Goal: Information Seeking & Learning: Learn about a topic

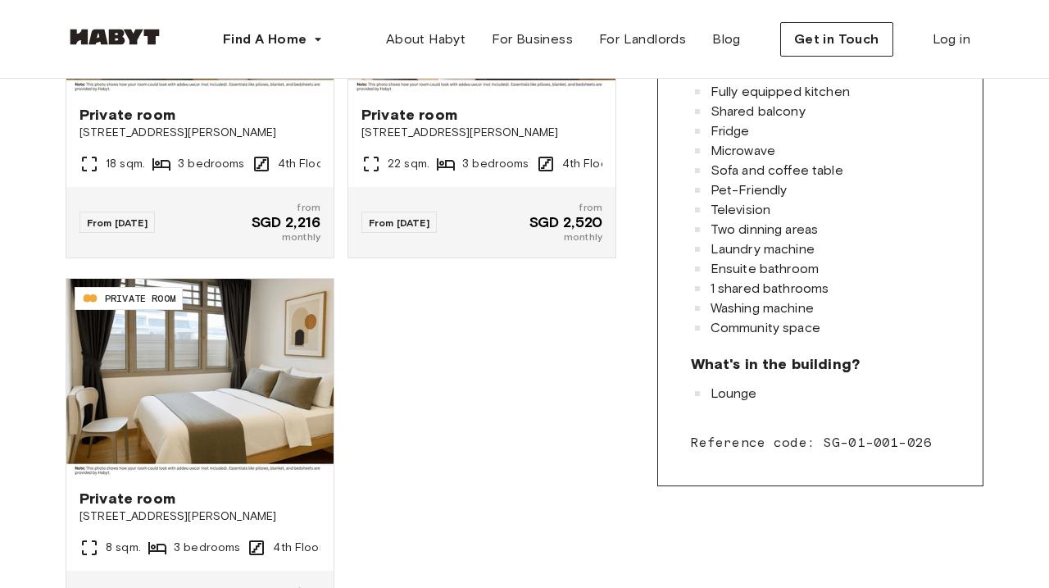
scroll to position [625, 0]
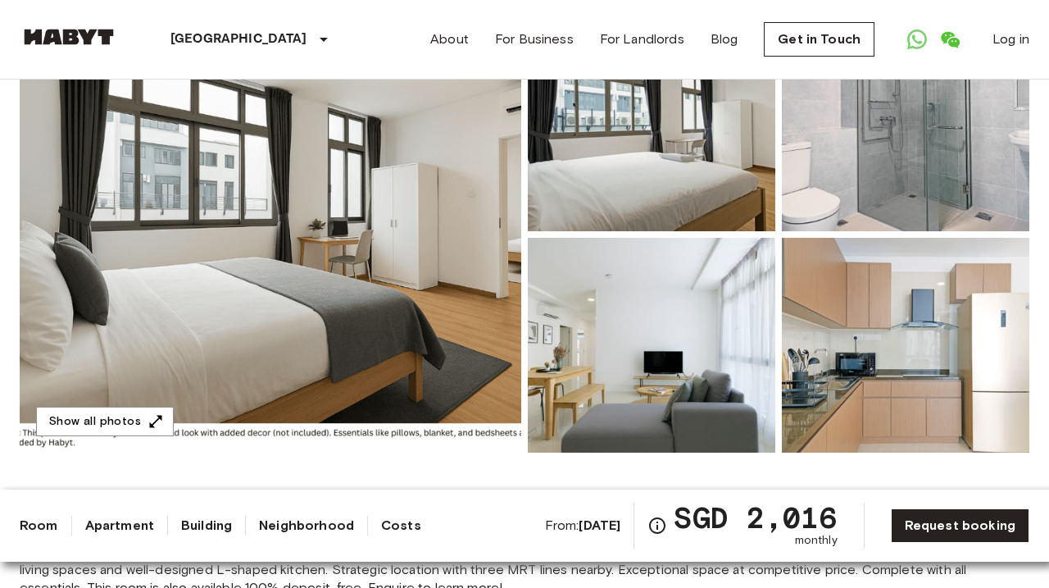
scroll to position [190, 0]
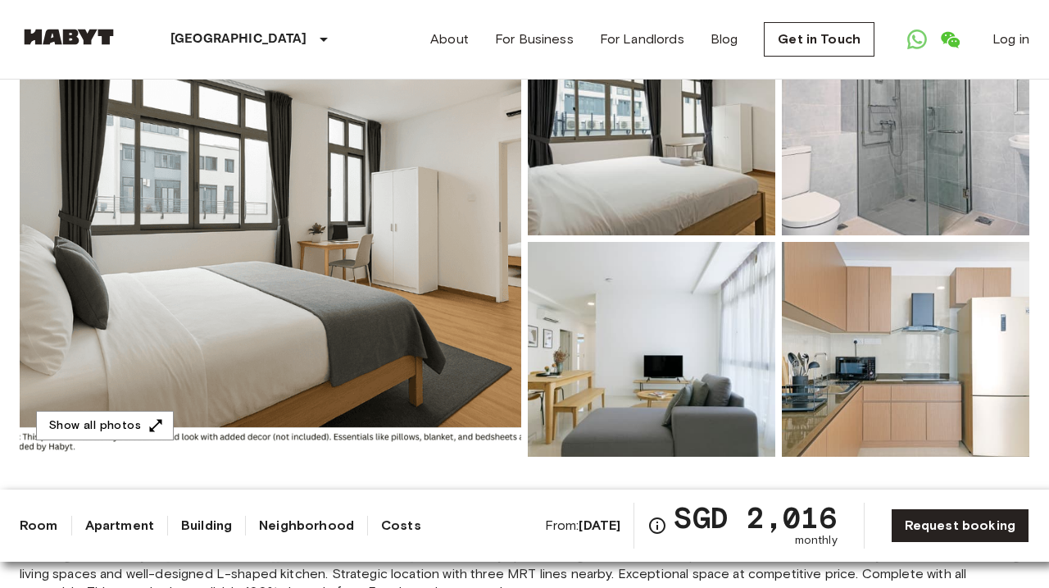
click at [334, 261] on img at bounding box center [271, 238] width 502 height 436
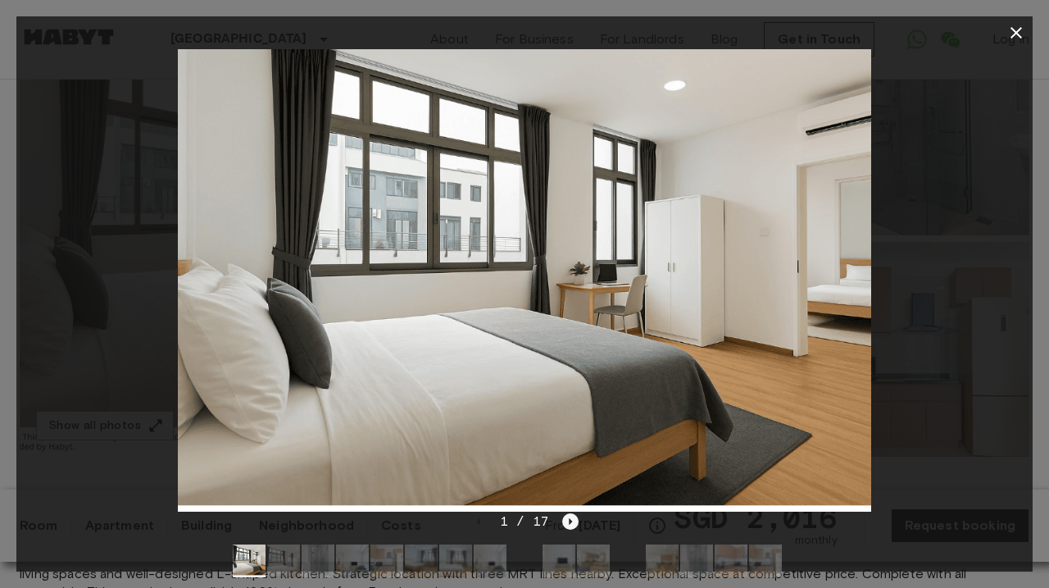
click at [570, 521] on icon "Next image" at bounding box center [571, 521] width 3 height 7
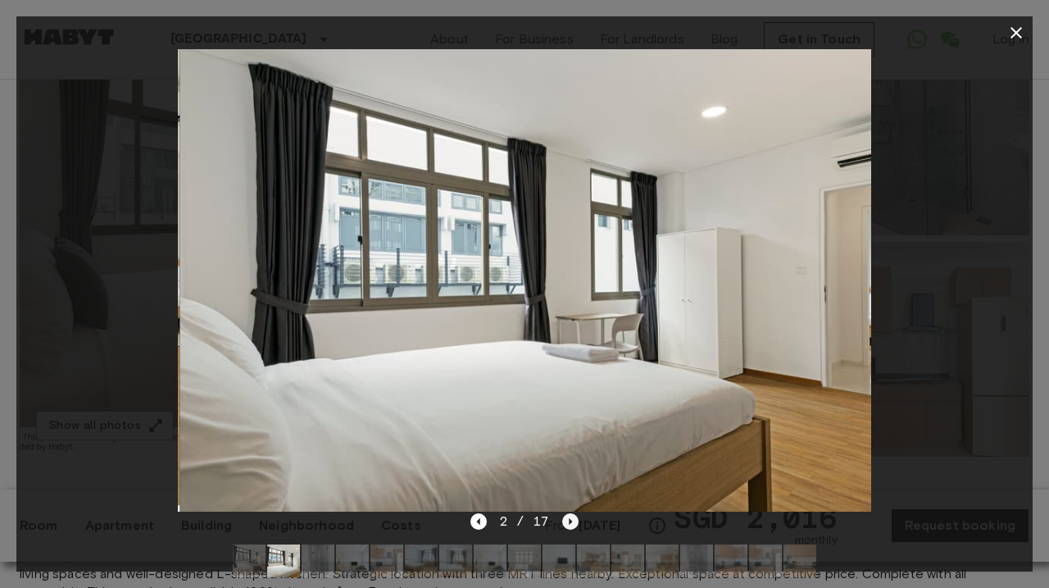
click at [570, 521] on icon "Next image" at bounding box center [571, 521] width 3 height 7
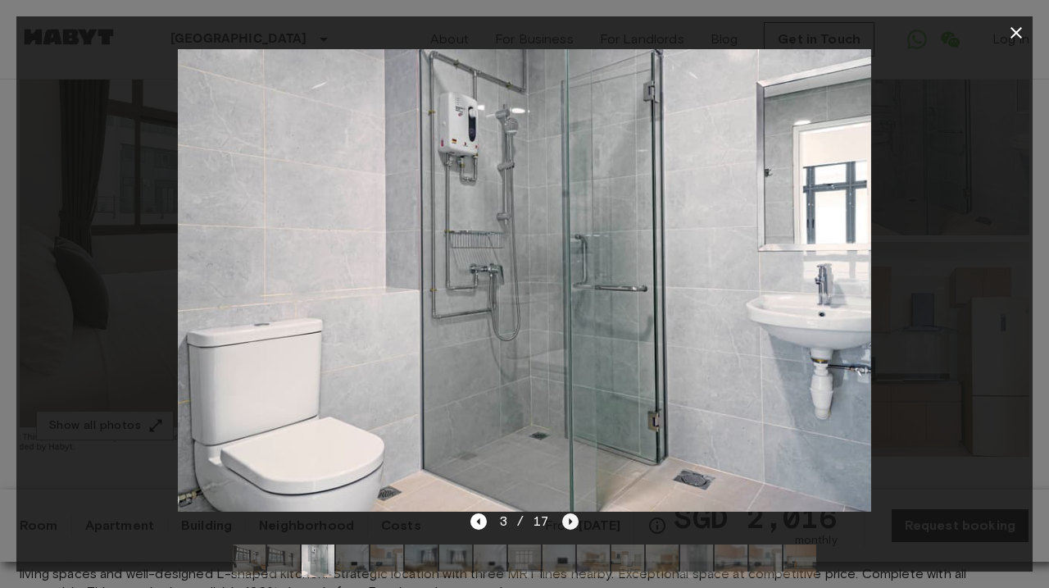
click at [570, 521] on icon "Next image" at bounding box center [571, 521] width 3 height 7
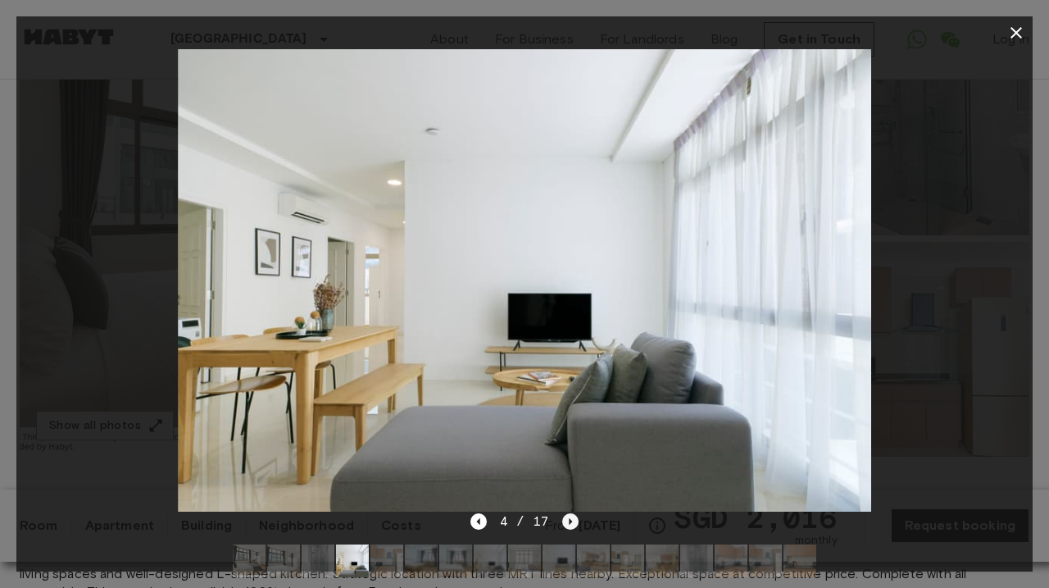
click at [570, 521] on icon "Next image" at bounding box center [571, 521] width 3 height 7
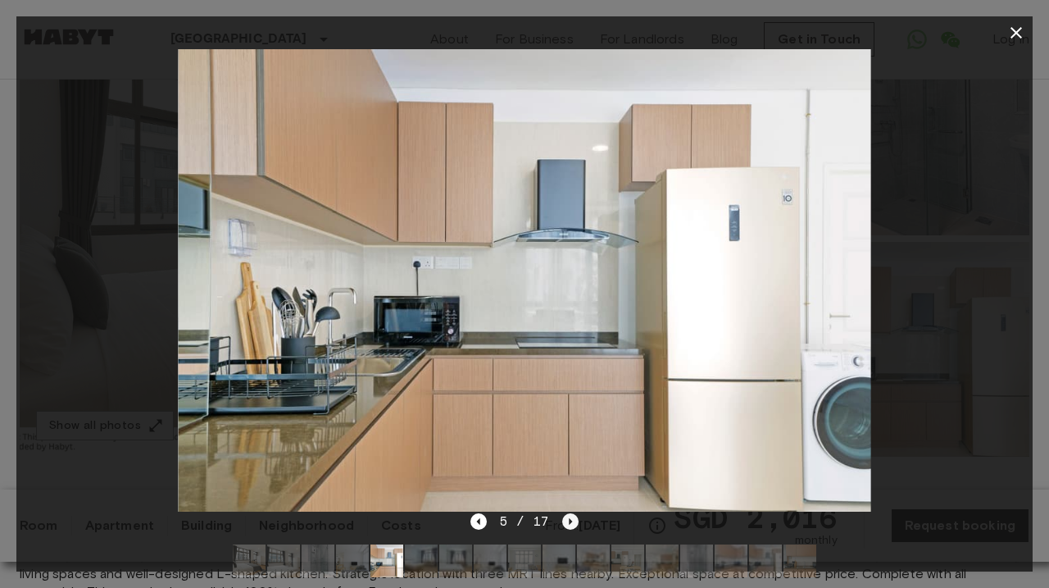
click at [570, 521] on icon "Next image" at bounding box center [571, 521] width 3 height 7
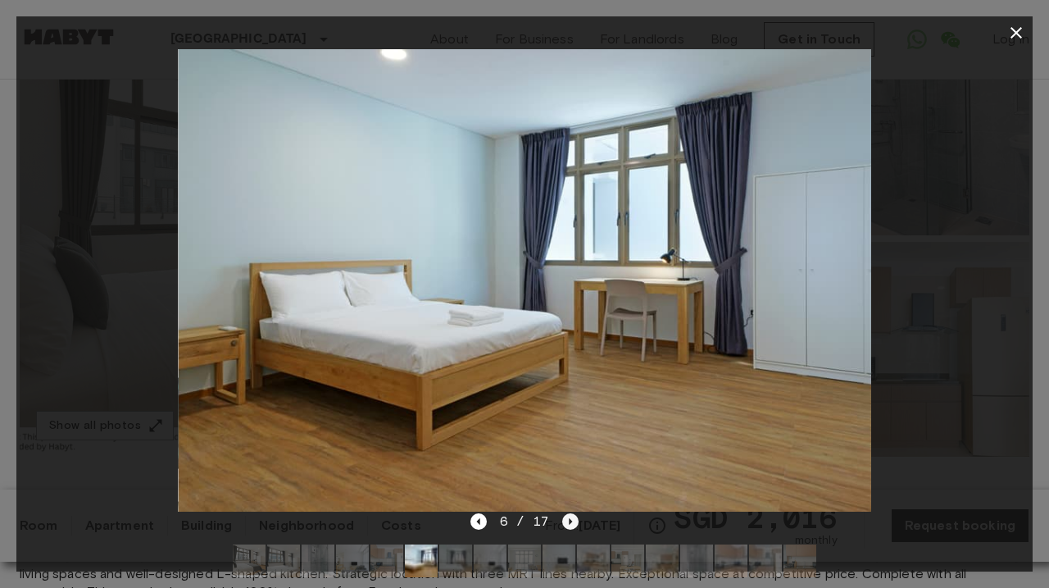
click at [570, 521] on icon "Next image" at bounding box center [571, 521] width 3 height 7
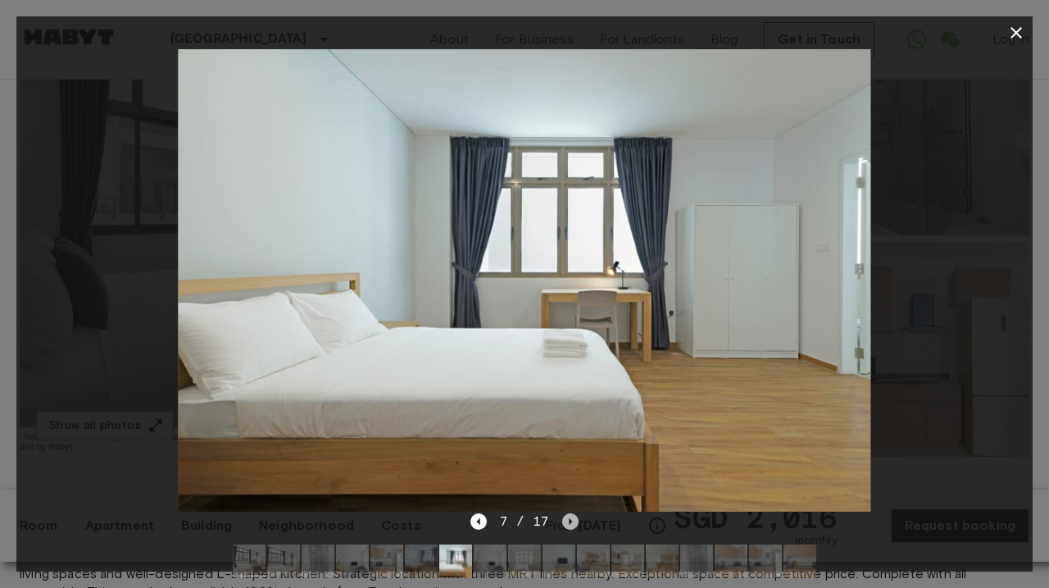
click at [570, 521] on icon "Next image" at bounding box center [571, 521] width 3 height 7
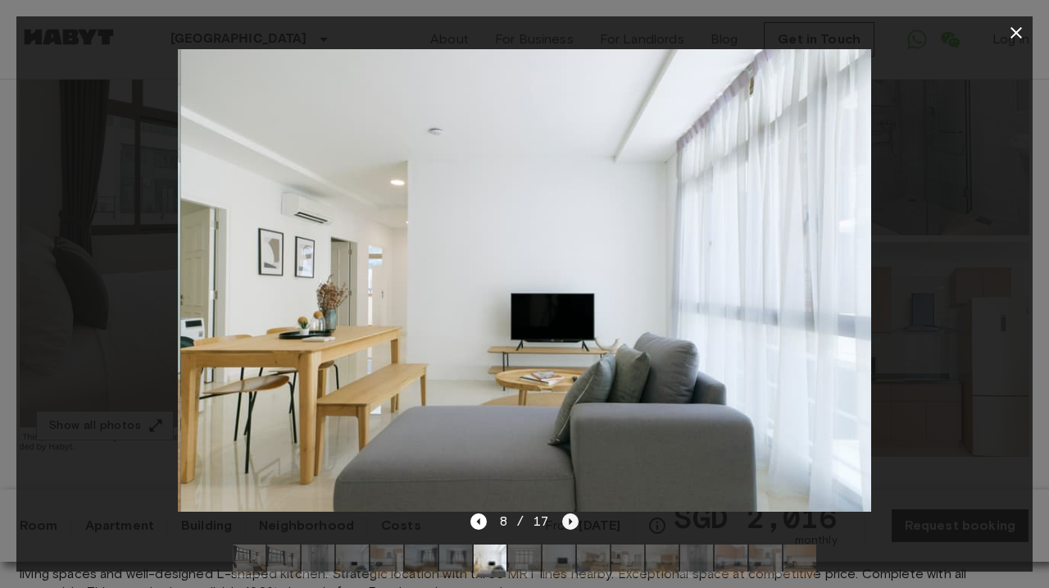
click at [570, 521] on icon "Next image" at bounding box center [571, 521] width 3 height 7
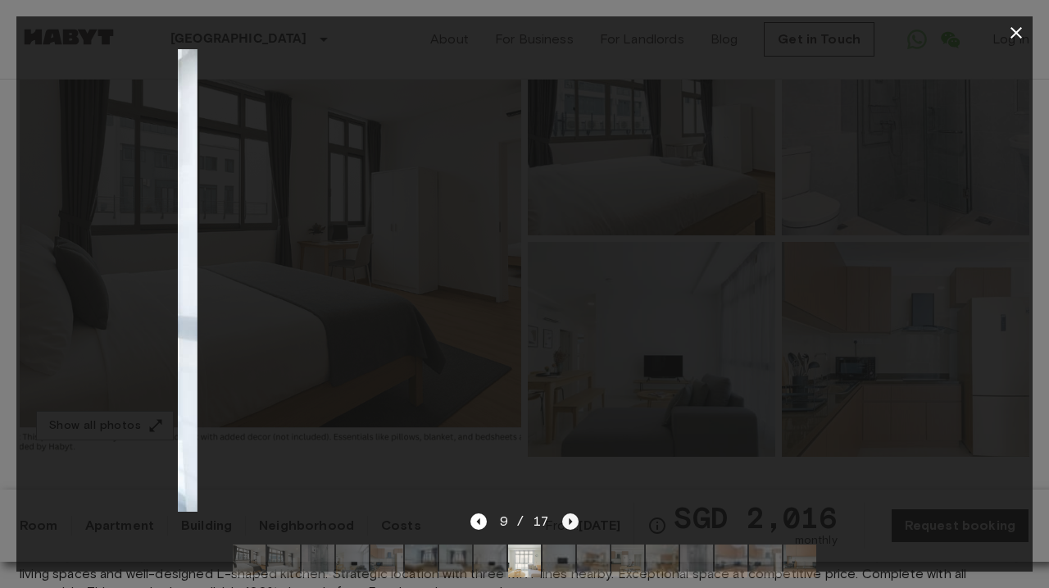
click at [570, 521] on icon "Next image" at bounding box center [571, 521] width 3 height 7
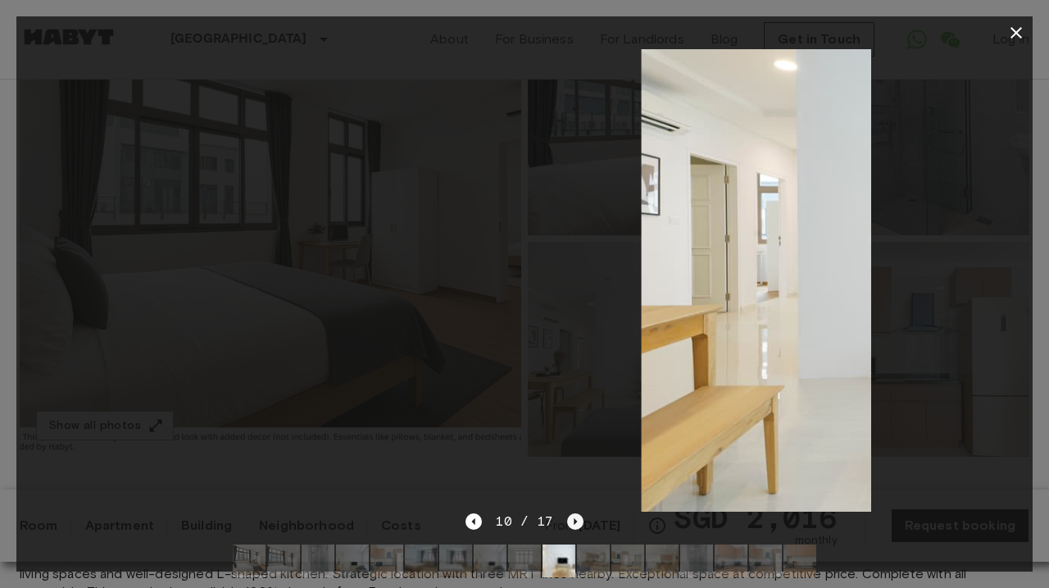
click at [570, 521] on icon "Next image" at bounding box center [575, 521] width 16 height 16
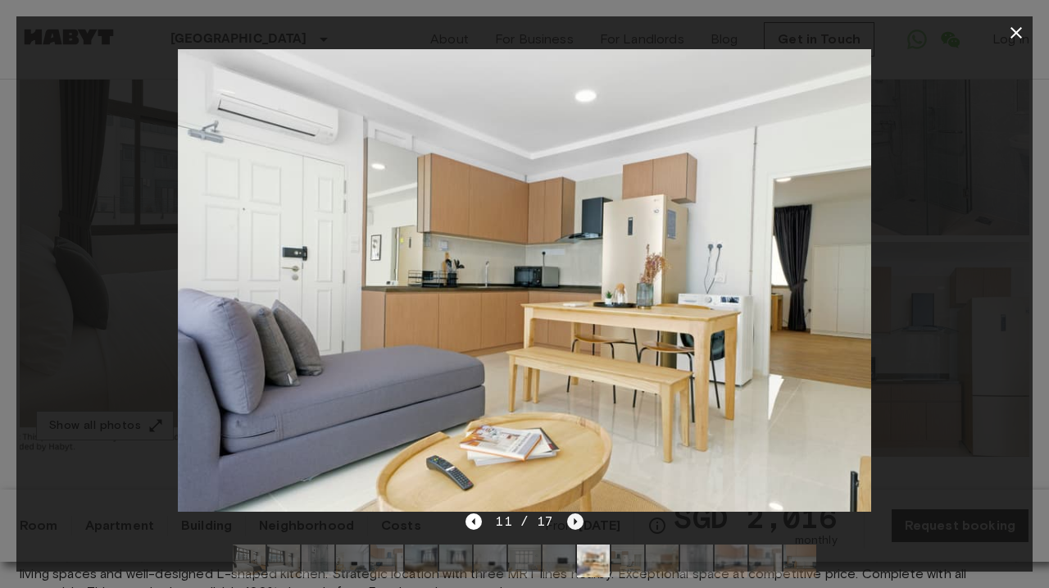
click at [570, 521] on icon "Next image" at bounding box center [575, 521] width 16 height 16
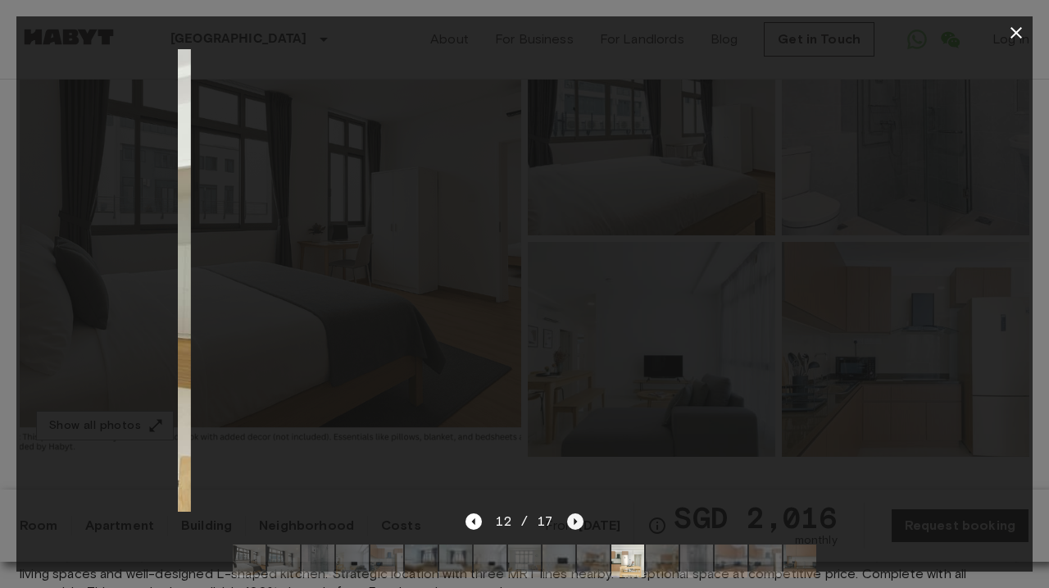
click at [576, 520] on icon "Next image" at bounding box center [575, 521] width 16 height 16
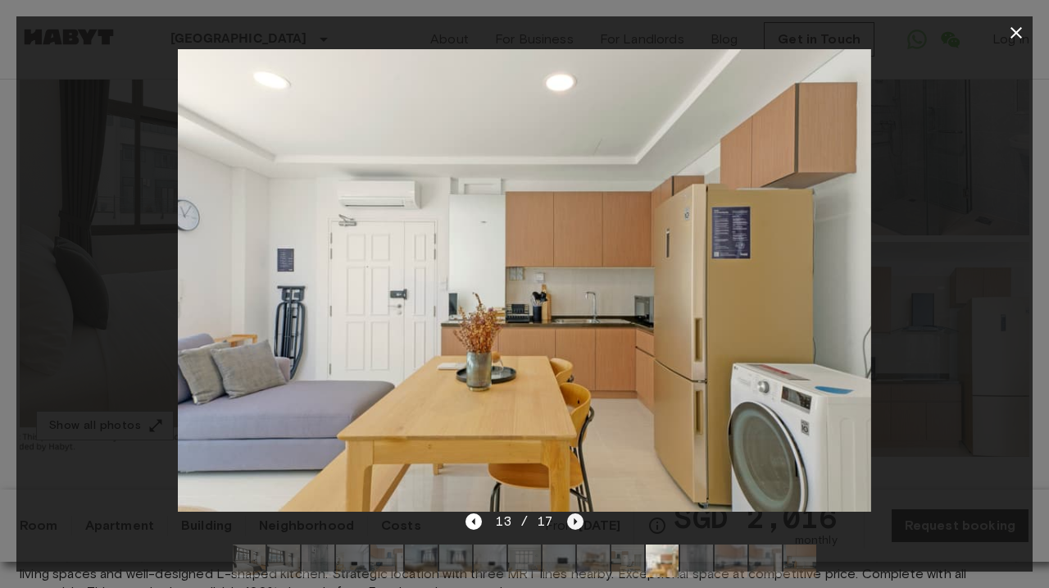
click at [579, 519] on icon "Next image" at bounding box center [575, 521] width 16 height 16
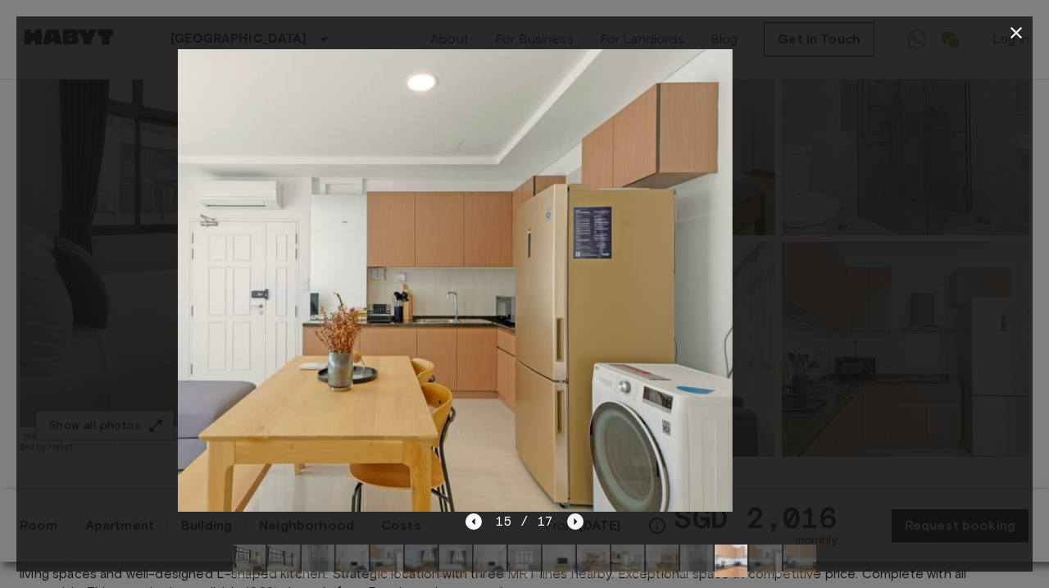
click at [579, 519] on icon "Next image" at bounding box center [575, 521] width 16 height 16
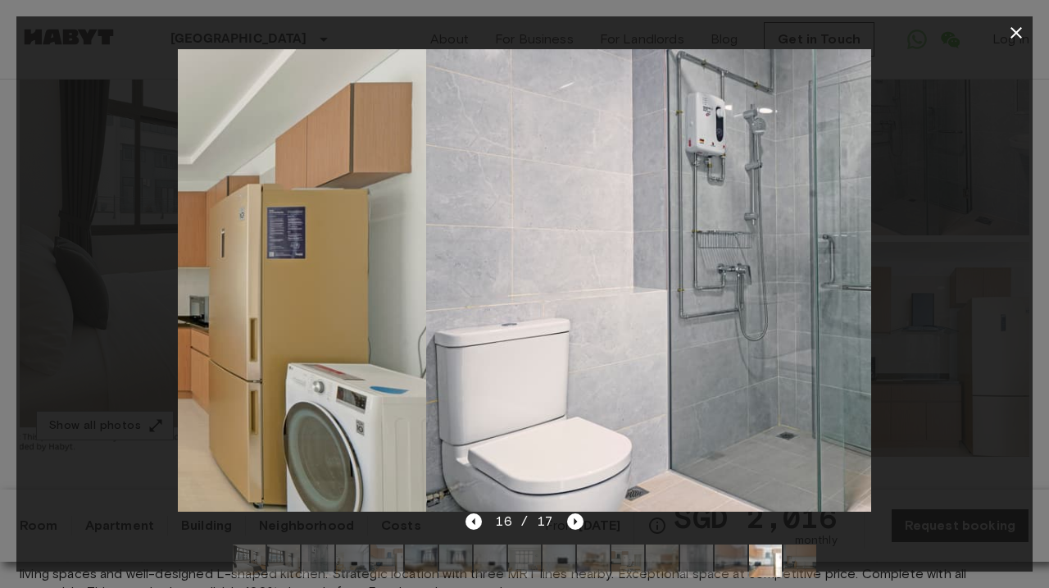
click at [1012, 30] on icon "button" at bounding box center [1016, 32] width 11 height 11
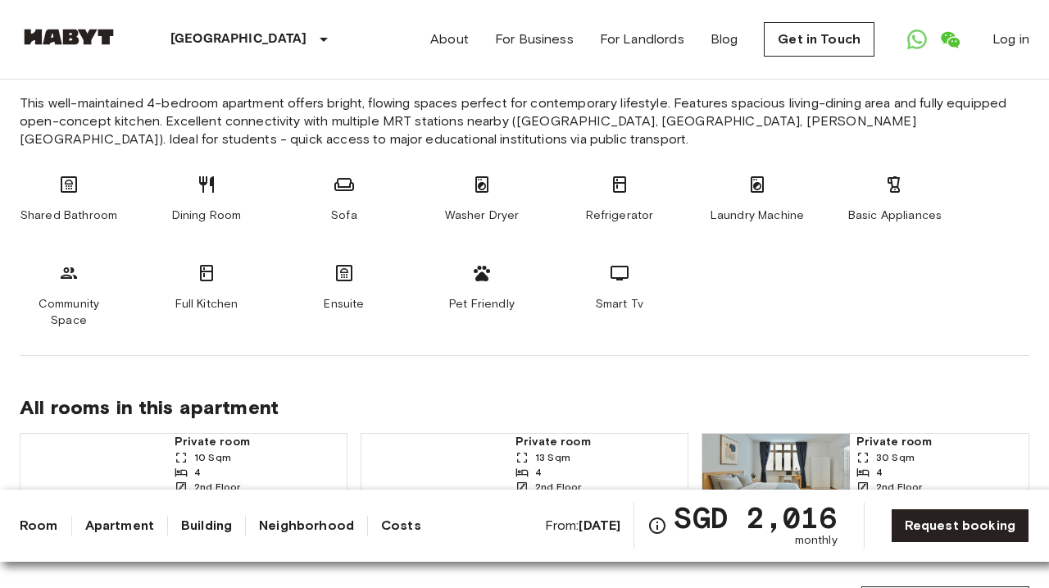
scroll to position [1018, 0]
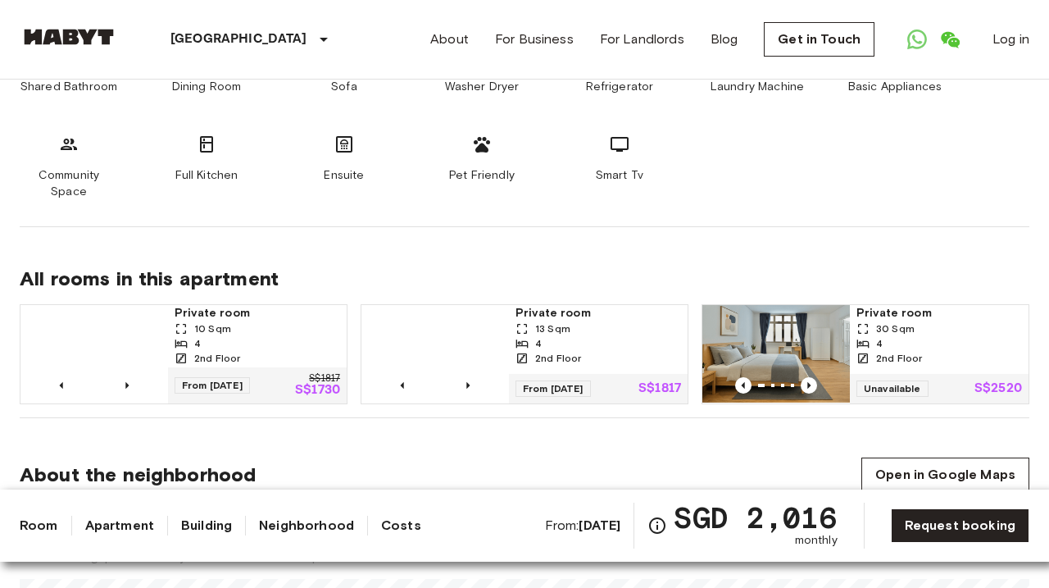
click at [623, 351] on div "2nd Floor" at bounding box center [599, 358] width 166 height 15
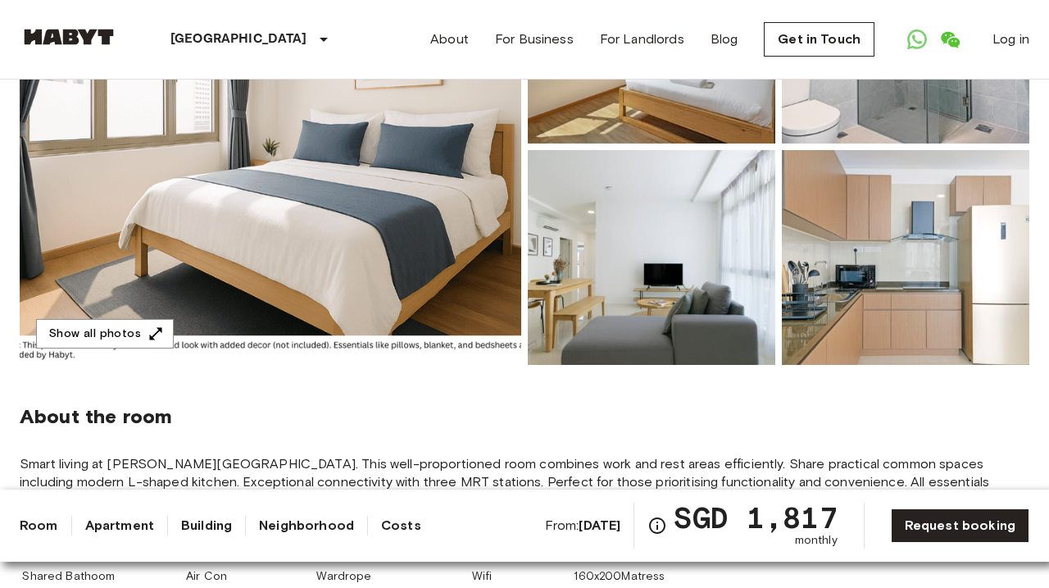
scroll to position [25, 0]
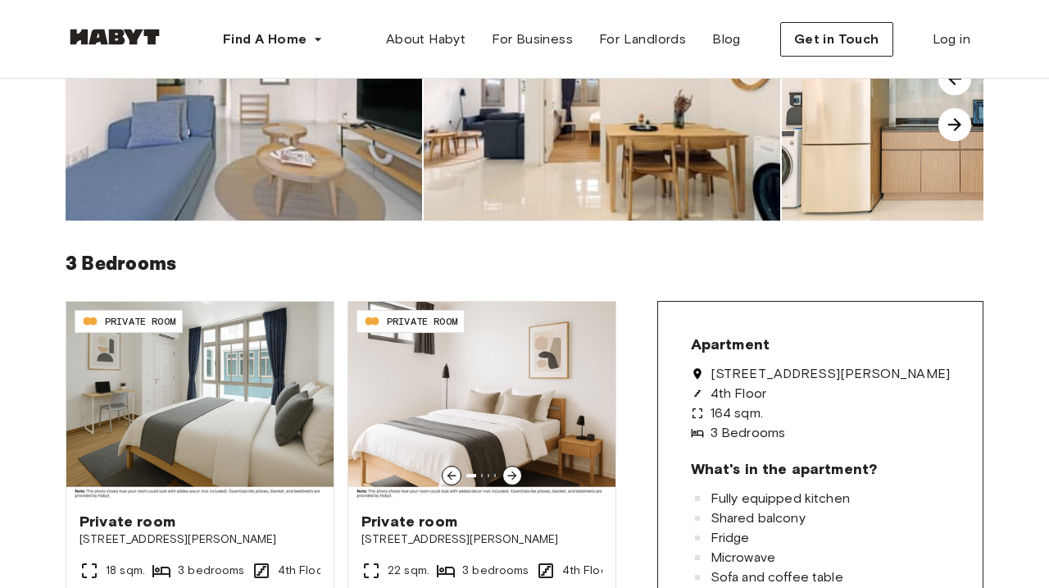
scroll to position [453, 0]
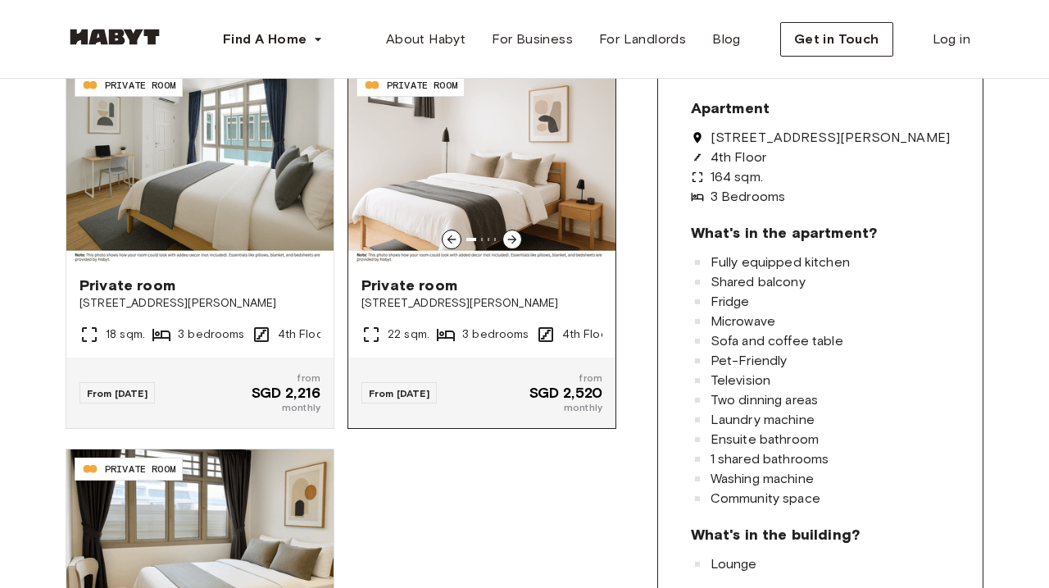
click at [513, 237] on icon at bounding box center [512, 239] width 9 height 9
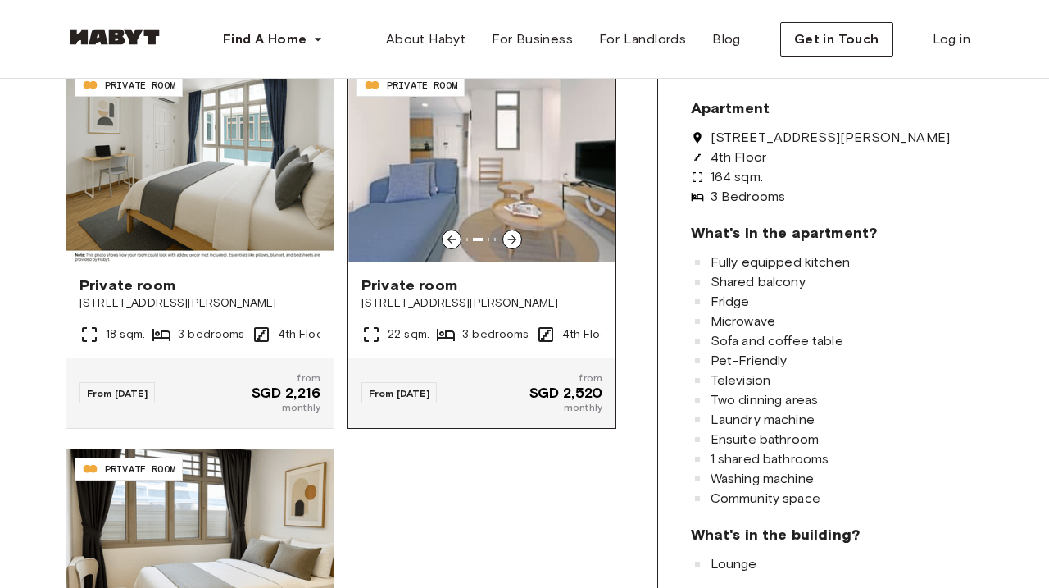
click at [513, 237] on icon at bounding box center [512, 239] width 9 height 9
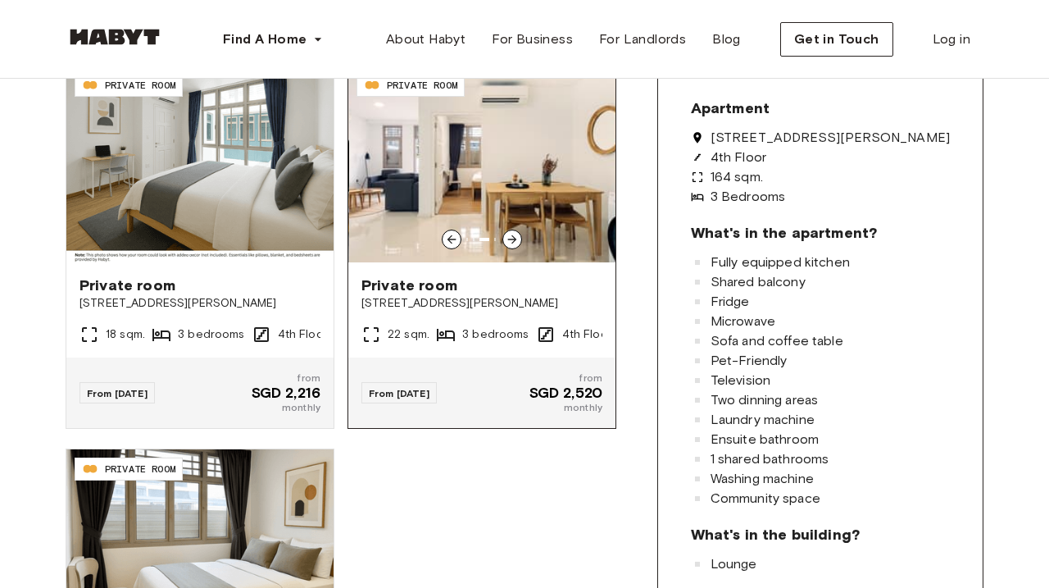
click at [513, 237] on icon at bounding box center [512, 239] width 9 height 9
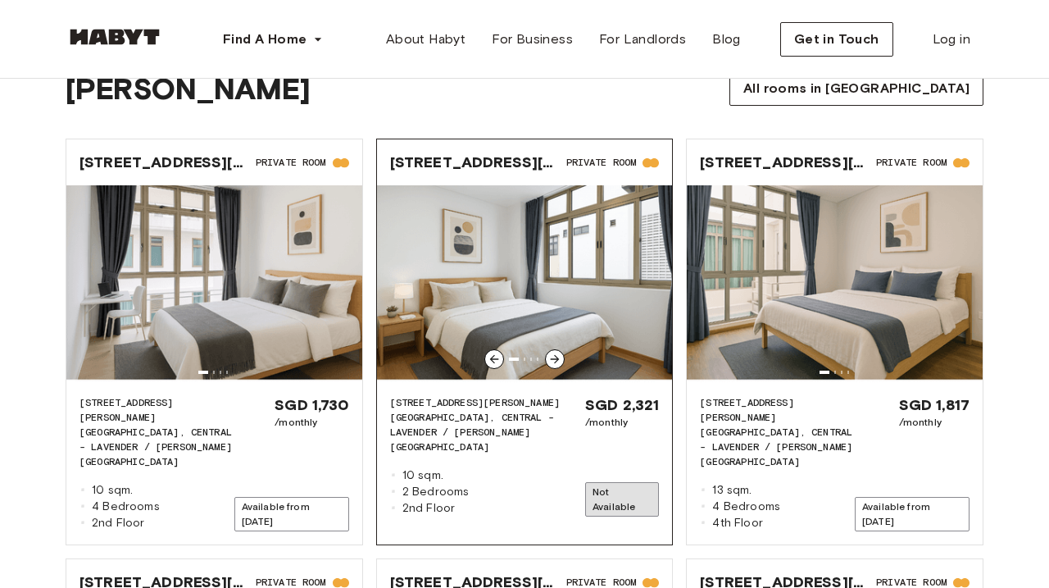
scroll to position [2311, 0]
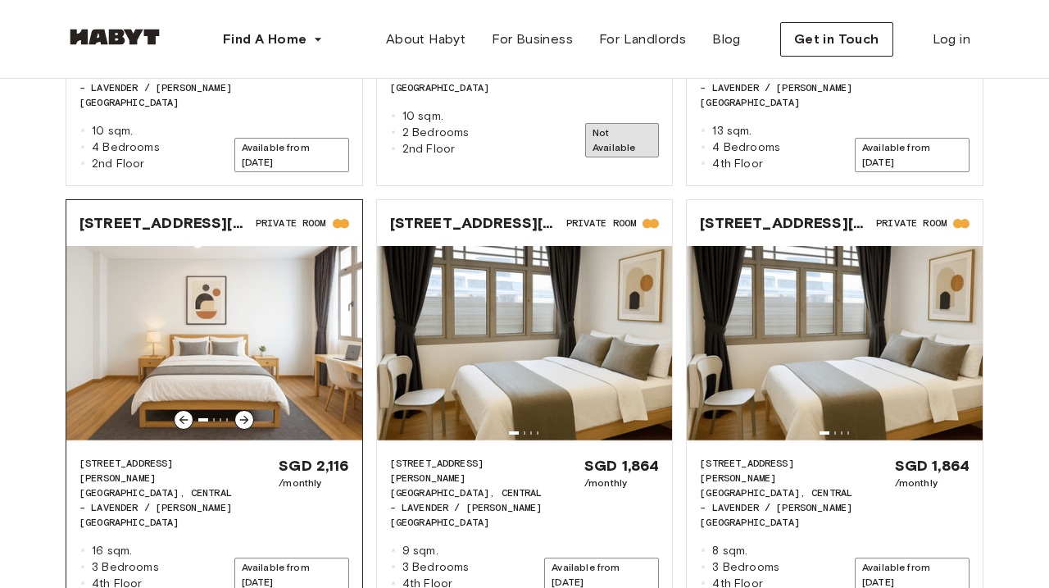
click at [246, 416] on icon at bounding box center [244, 420] width 9 height 9
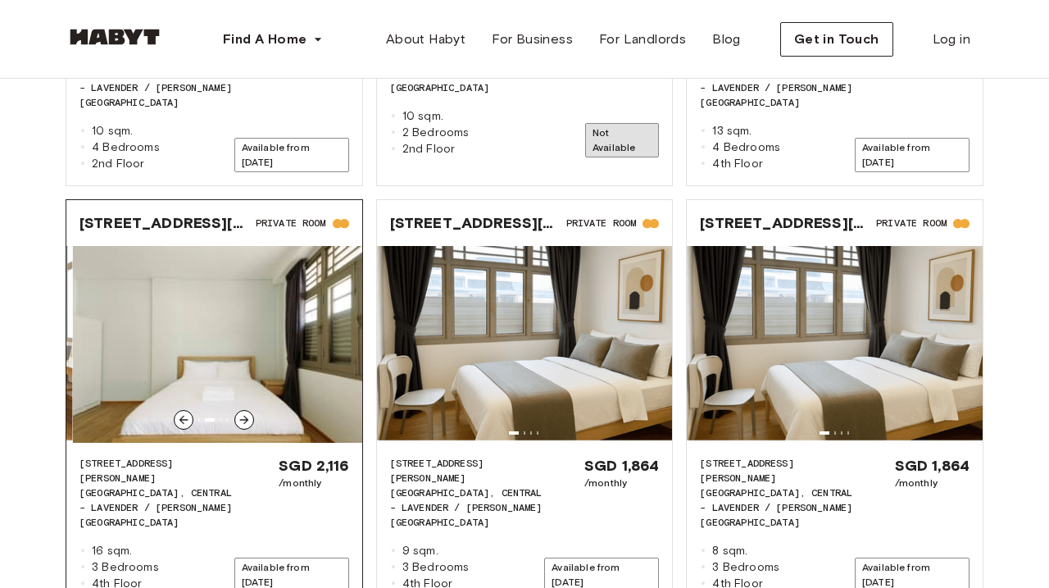
click at [246, 416] on icon at bounding box center [244, 420] width 9 height 9
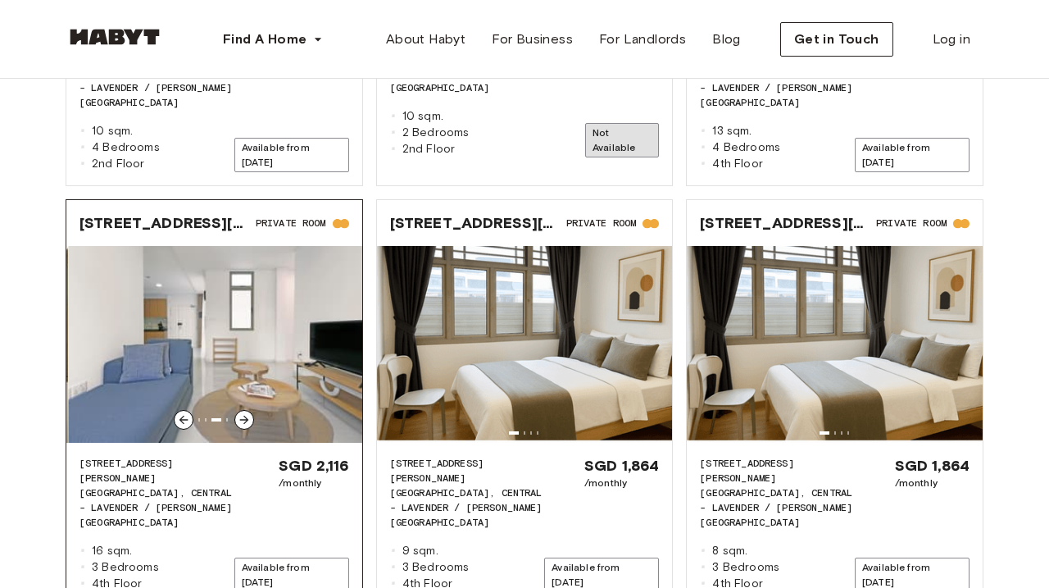
click at [246, 416] on icon at bounding box center [244, 420] width 9 height 9
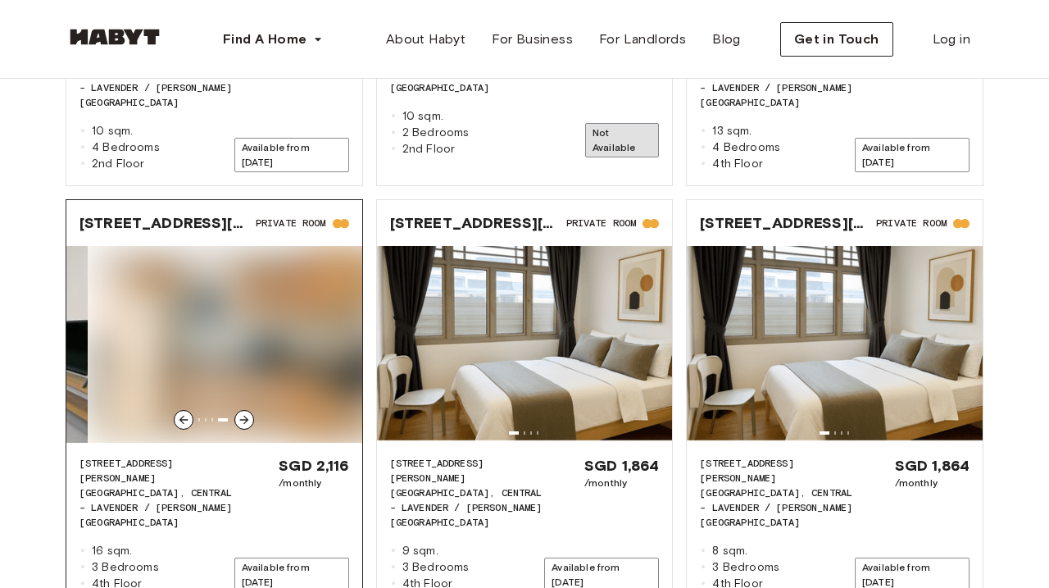
click at [246, 416] on icon at bounding box center [244, 420] width 9 height 9
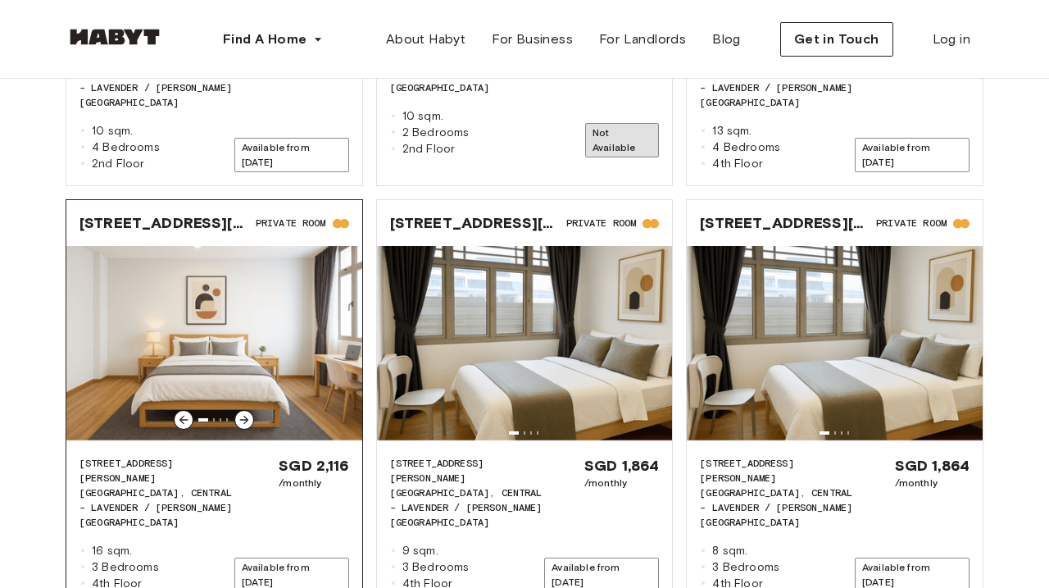
click at [246, 416] on icon at bounding box center [244, 420] width 9 height 9
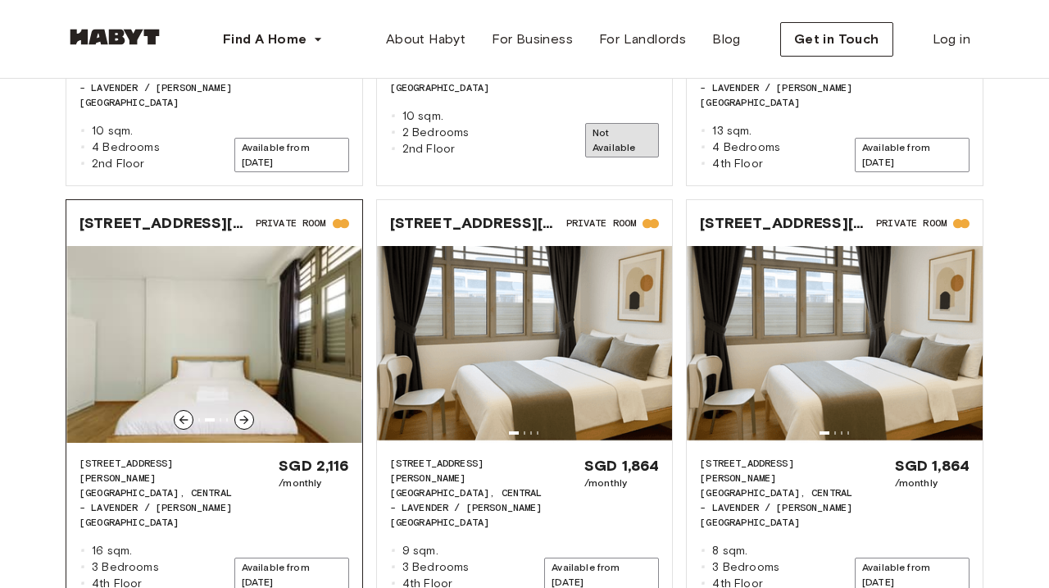
click at [246, 416] on icon at bounding box center [244, 420] width 9 height 9
